Goal: Find specific page/section

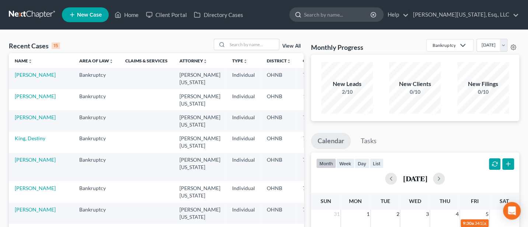
click at [343, 15] on input "search" at bounding box center [337, 15] width 67 height 14
type input "Young"
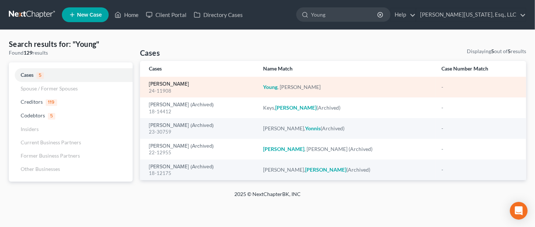
click at [167, 83] on link "[PERSON_NAME]" at bounding box center [169, 83] width 40 height 5
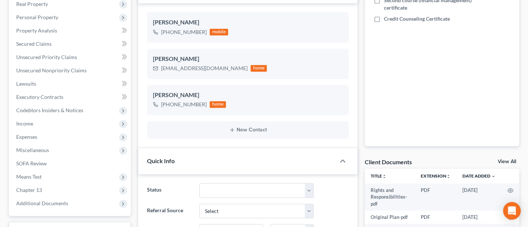
scroll to position [196, 0]
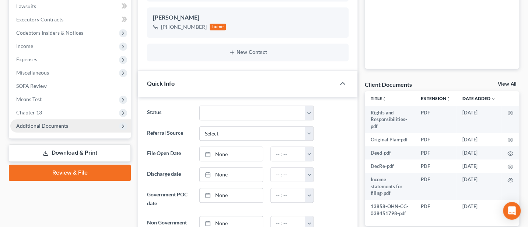
click at [39, 126] on span "Additional Documents" at bounding box center [42, 125] width 52 height 6
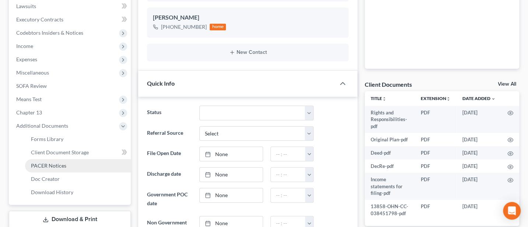
click at [45, 163] on span "PACER Notices" at bounding box center [48, 165] width 35 height 6
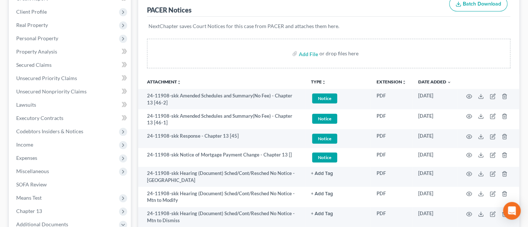
scroll to position [196, 0]
